Goal: Information Seeking & Learning: Find specific fact

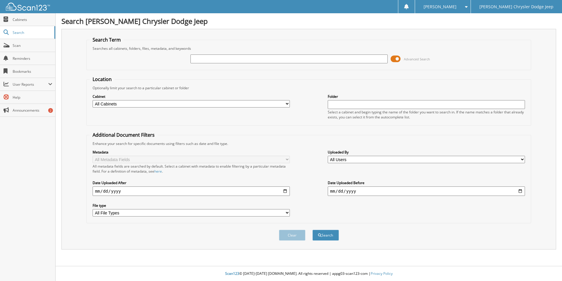
click at [220, 57] on input "text" at bounding box center [289, 58] width 197 height 9
click at [211, 58] on input "text" at bounding box center [289, 58] width 197 height 9
type input "071"
click at [313, 229] on button "Search" at bounding box center [326, 234] width 26 height 11
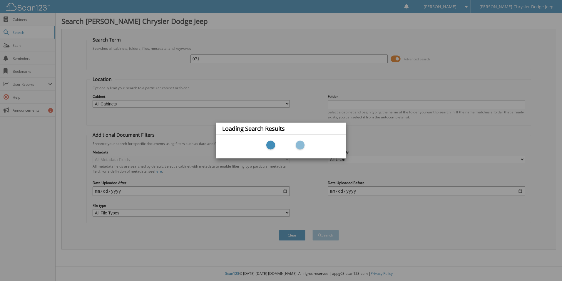
click at [211, 58] on div "Loading Search Results" at bounding box center [281, 140] width 562 height 281
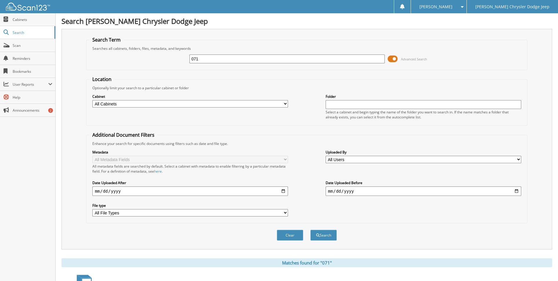
click at [209, 59] on input "071" at bounding box center [287, 58] width 196 height 9
type input "0"
type input "43071"
click at [310, 229] on button "Search" at bounding box center [323, 234] width 26 height 11
click at [214, 58] on input "43071" at bounding box center [287, 58] width 196 height 9
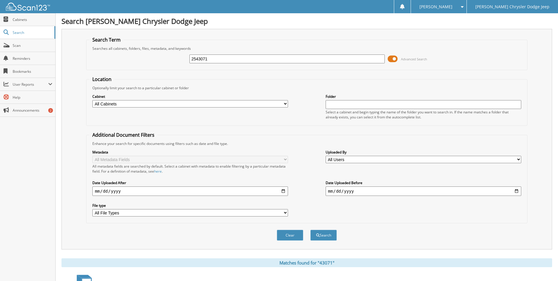
type input "2543071"
click at [310, 229] on button "Search" at bounding box center [323, 234] width 26 height 11
type input "4307125"
click at [310, 229] on button "Search" at bounding box center [323, 234] width 26 height 11
click at [217, 59] on input "4307125" at bounding box center [287, 58] width 196 height 9
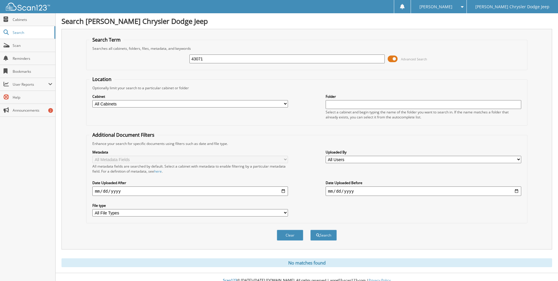
type input "43071"
click at [310, 229] on button "Search" at bounding box center [323, 234] width 26 height 11
click at [318, 231] on button "Search" at bounding box center [323, 234] width 26 height 11
